Goal: Information Seeking & Learning: Learn about a topic

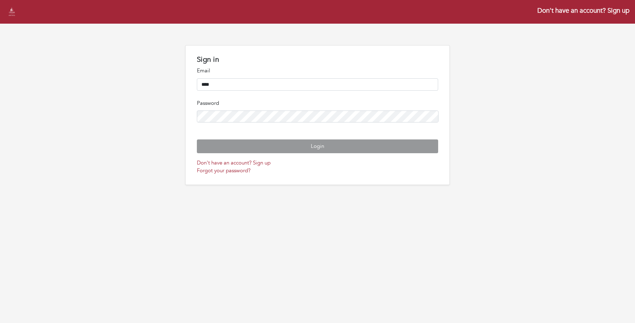
type input "**********"
click at [197, 139] on button "Login" at bounding box center [317, 146] width 241 height 14
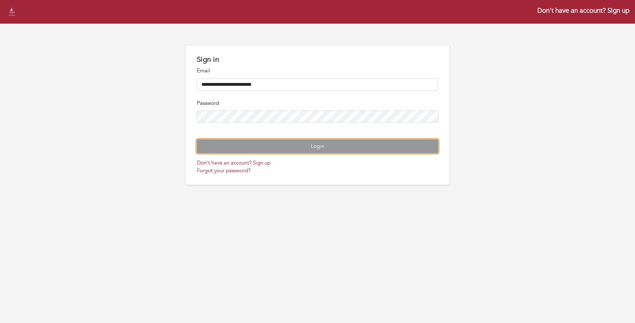
click at [300, 153] on button "Login" at bounding box center [317, 146] width 241 height 14
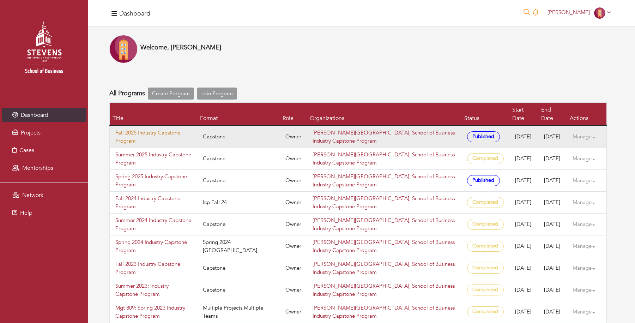
click at [125, 129] on link "Fall 2025 Industry Capstone Program" at bounding box center [153, 137] width 76 height 16
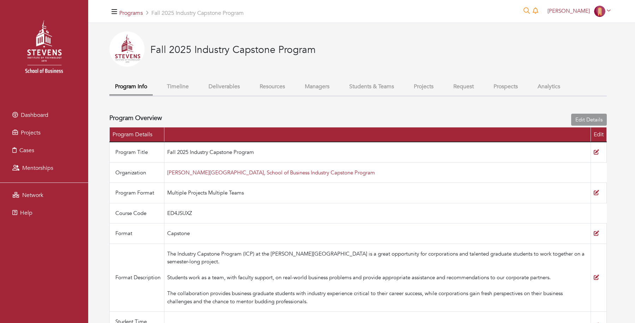
click at [27, 107] on li "Dashboard" at bounding box center [44, 115] width 88 height 18
click at [28, 113] on span "Dashboard" at bounding box center [35, 115] width 28 height 8
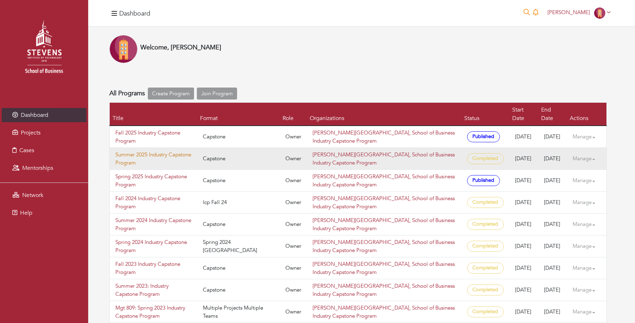
click at [129, 151] on link "Summer 2025 Industry Capstone Program" at bounding box center [153, 159] width 76 height 16
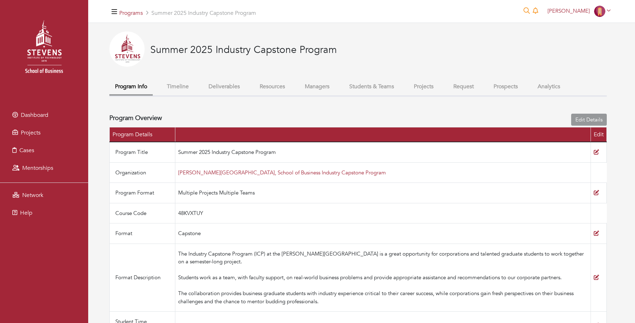
click at [356, 90] on button "Students & Teams" at bounding box center [372, 86] width 56 height 15
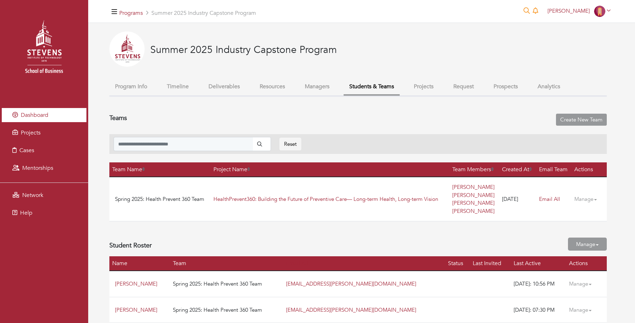
click at [49, 114] on link "Dashboard" at bounding box center [44, 115] width 85 height 14
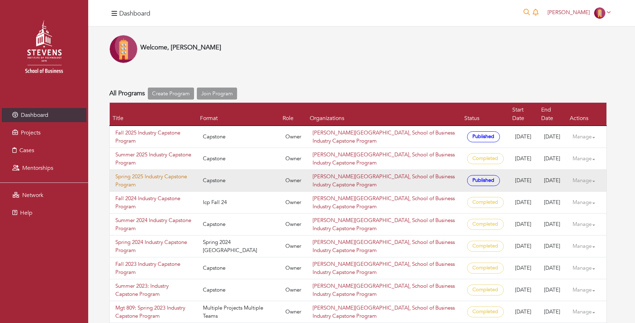
click at [135, 177] on link "Spring 2025 Industry Capstone Program" at bounding box center [153, 181] width 76 height 16
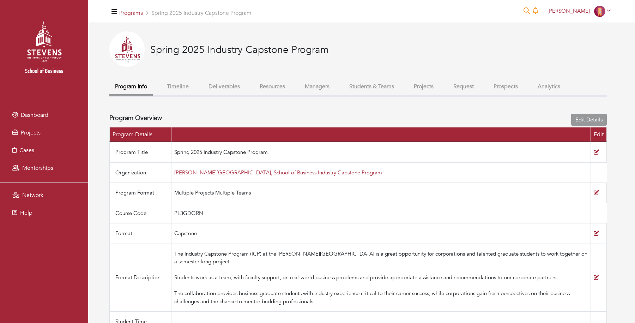
click at [362, 92] on button "Students & Teams" at bounding box center [372, 86] width 56 height 15
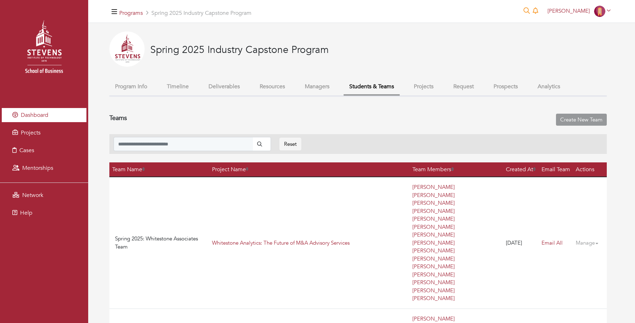
click at [41, 119] on link "Dashboard" at bounding box center [44, 115] width 85 height 14
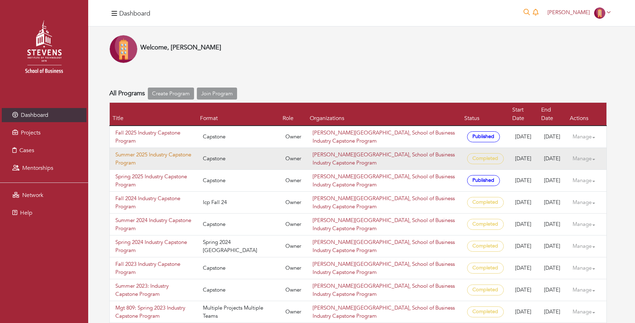
click at [134, 151] on link "Summer 2025 Industry Capstone Program" at bounding box center [153, 159] width 76 height 16
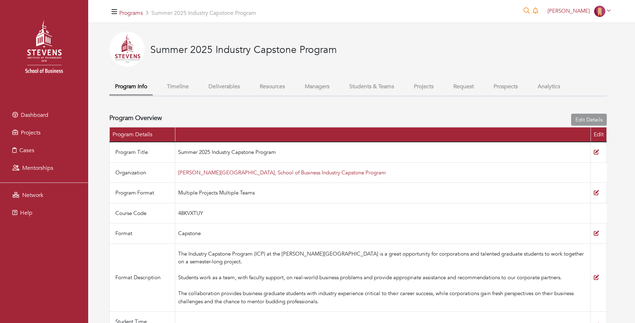
click at [389, 81] on button "Students & Teams" at bounding box center [372, 86] width 56 height 15
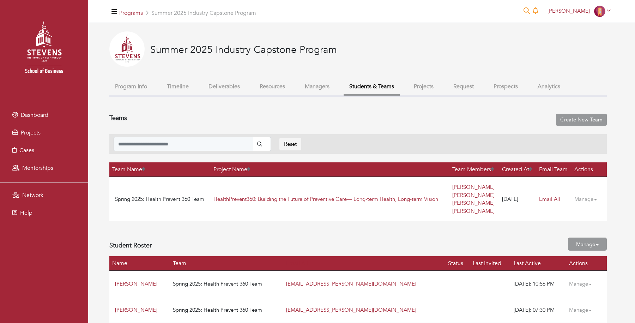
scroll to position [18, 0]
